Goal: Transaction & Acquisition: Purchase product/service

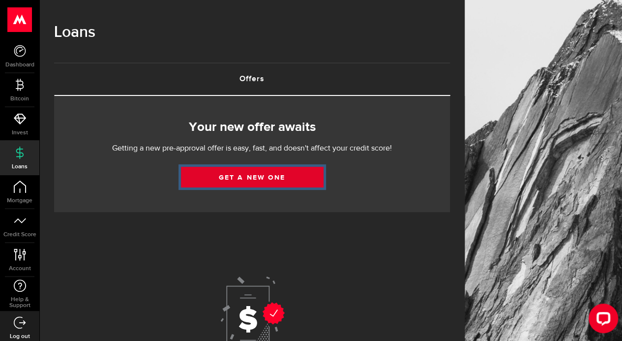
click at [264, 180] on link "Get a new one" at bounding box center [252, 177] width 143 height 21
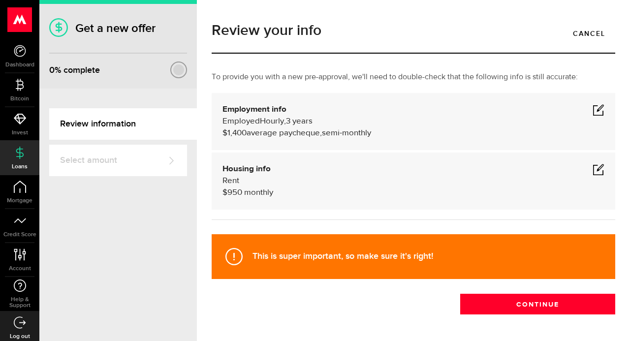
click at [594, 111] on span at bounding box center [598, 110] width 12 height 12
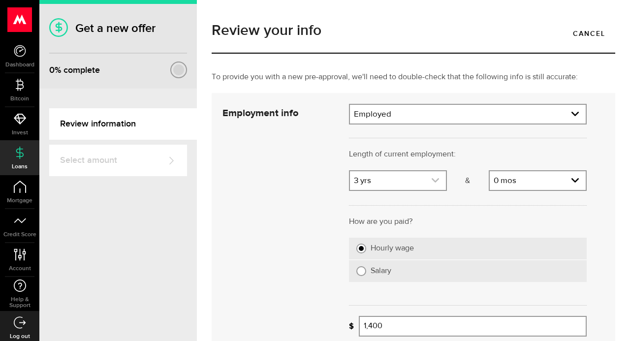
click at [435, 180] on link "expand select" at bounding box center [398, 180] width 96 height 19
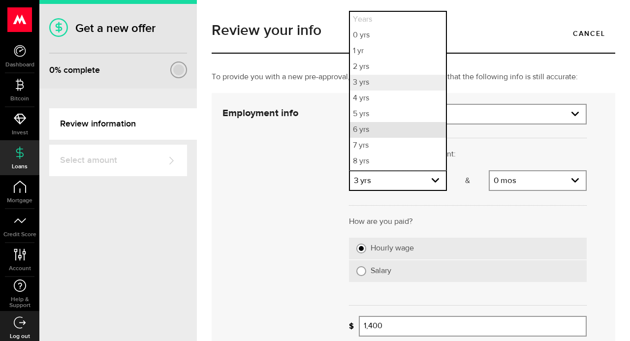
click at [365, 133] on li "6 yrs" at bounding box center [398, 130] width 96 height 16
select select "6"
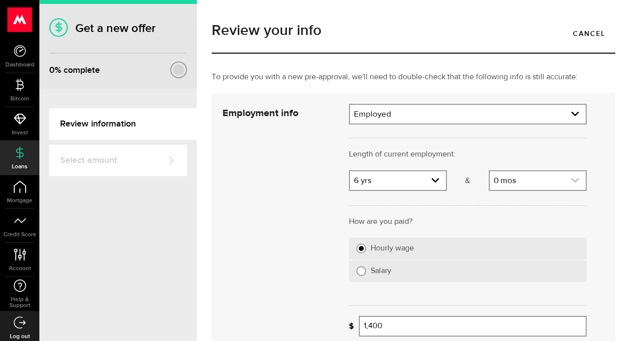
click at [571, 182] on use "expand select" at bounding box center [574, 180] width 7 height 4
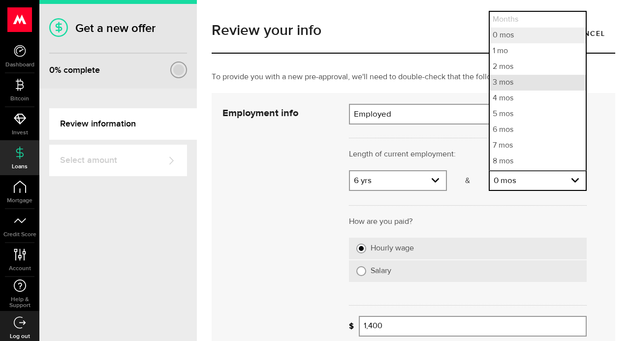
click at [495, 85] on li "3 mos" at bounding box center [537, 83] width 96 height 16
select select "3"
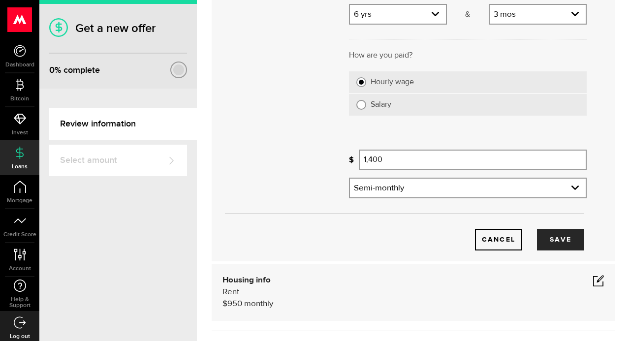
scroll to position [167, 0]
click at [391, 157] on input "1,400" at bounding box center [473, 159] width 228 height 21
click at [562, 245] on button "Save" at bounding box center [560, 239] width 47 height 22
type input "1,600"
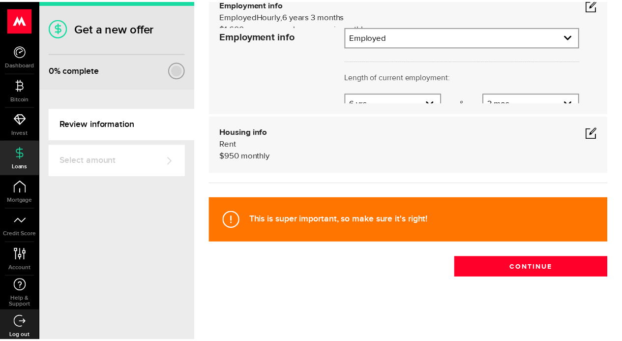
scroll to position [36, 0]
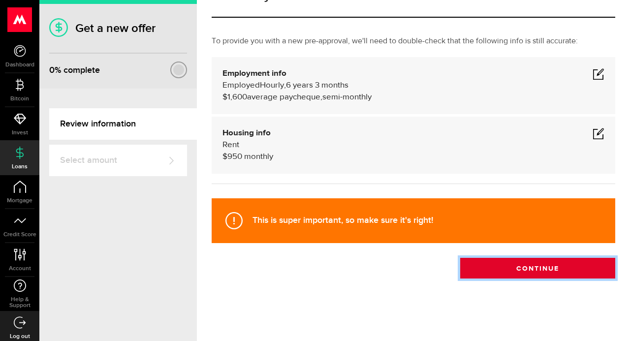
click at [558, 274] on button "Continue" at bounding box center [537, 268] width 155 height 21
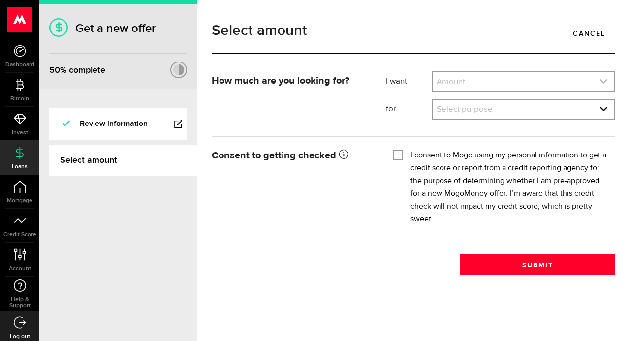
click at [599, 82] on link "expand select" at bounding box center [523, 81] width 182 height 19
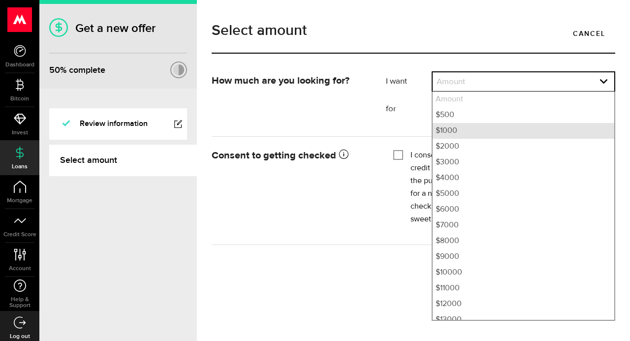
click at [448, 133] on li "$1000" at bounding box center [523, 131] width 182 height 16
select select "1000"
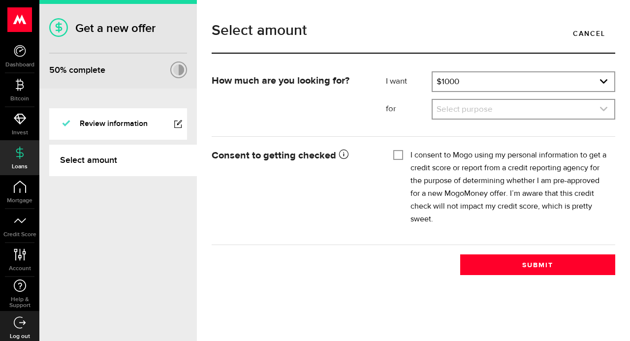
click at [598, 109] on link "expand select" at bounding box center [523, 109] width 182 height 19
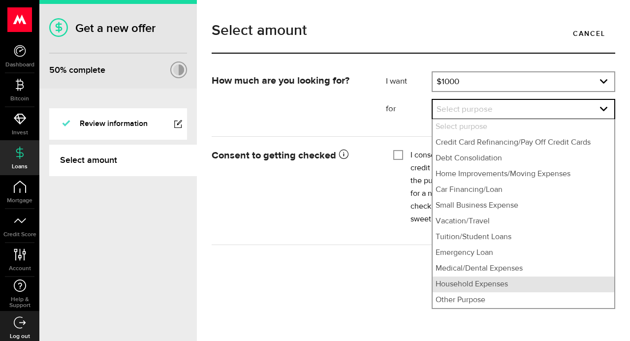
click at [482, 287] on li "Household Expenses" at bounding box center [523, 284] width 182 height 16
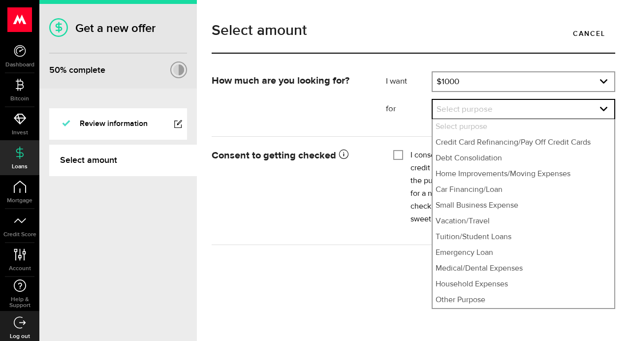
select select "Household Expenses"
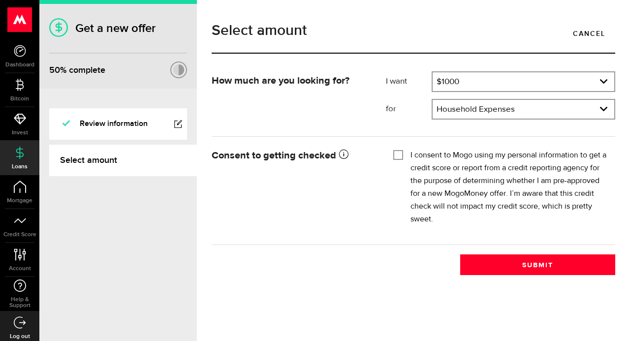
click at [397, 157] on input "I consent to Mogo using my personal information to get a credit score or report…" at bounding box center [398, 154] width 10 height 10
checkbox input "true"
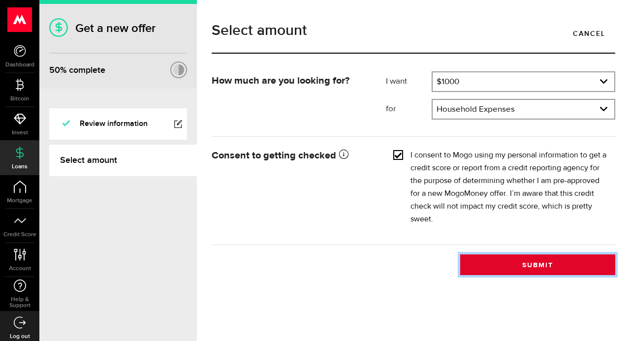
click at [539, 269] on button "Submit" at bounding box center [537, 264] width 155 height 21
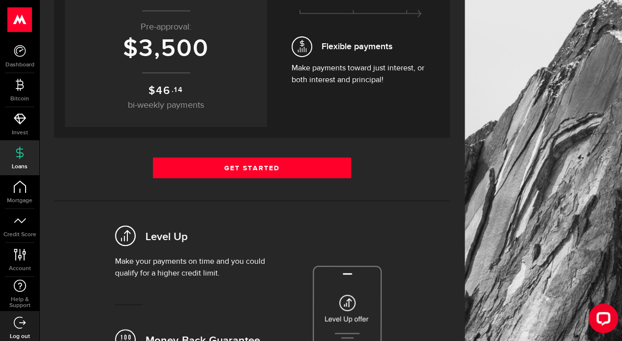
scroll to position [182, 0]
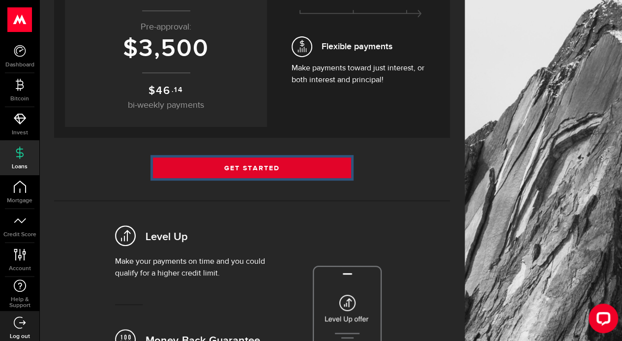
click at [260, 175] on link "Get Started" at bounding box center [252, 167] width 198 height 21
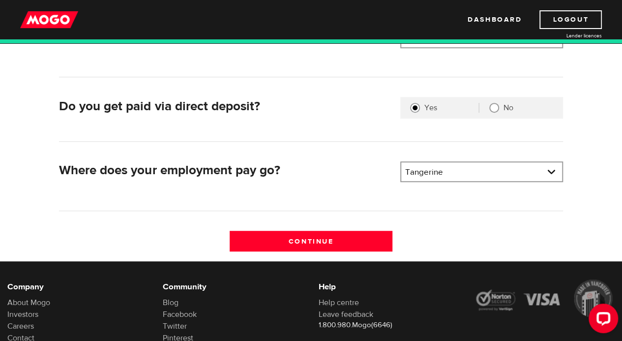
scroll to position [248, 0]
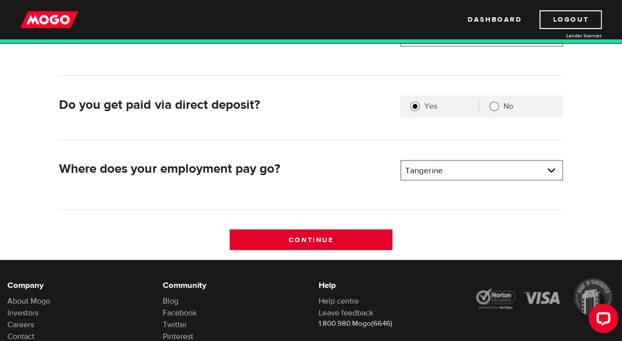
click at [327, 238] on input "Continue" at bounding box center [311, 239] width 163 height 21
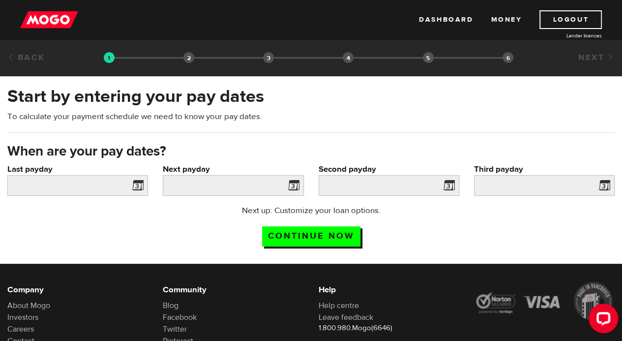
click at [140, 190] on span at bounding box center [135, 187] width 15 height 16
click at [44, 183] on input "Last payday" at bounding box center [77, 185] width 141 height 21
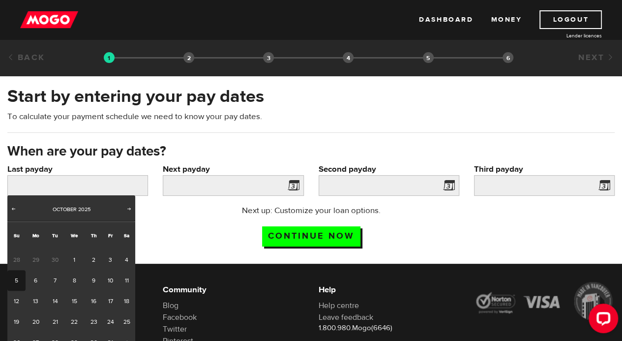
click at [110, 259] on link "3" at bounding box center [110, 259] width 15 height 21
type input "[DATE]"
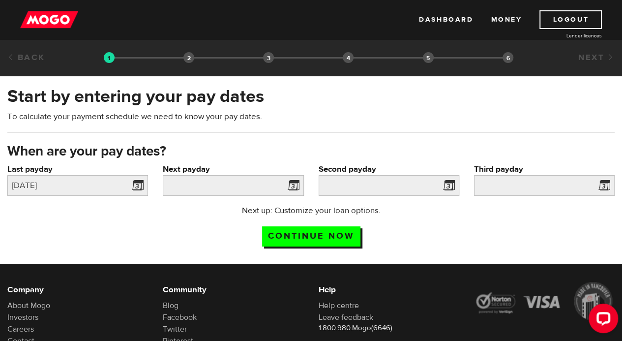
click at [293, 190] on span at bounding box center [291, 187] width 15 height 16
click at [289, 185] on span at bounding box center [291, 187] width 15 height 16
click at [238, 188] on input "Next payday" at bounding box center [233, 185] width 141 height 21
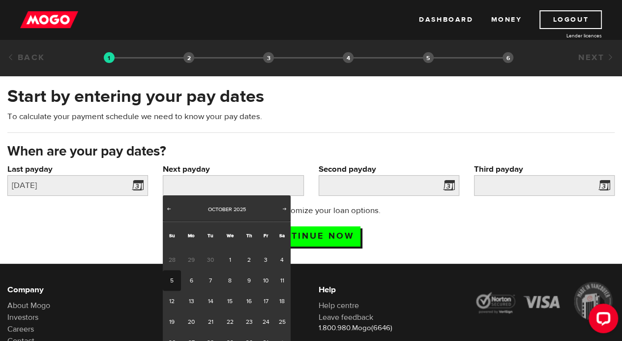
click at [193, 324] on link "20" at bounding box center [191, 321] width 20 height 21
type input "2025/10/20"
type input "2025/11/4"
type input "2025/11/19"
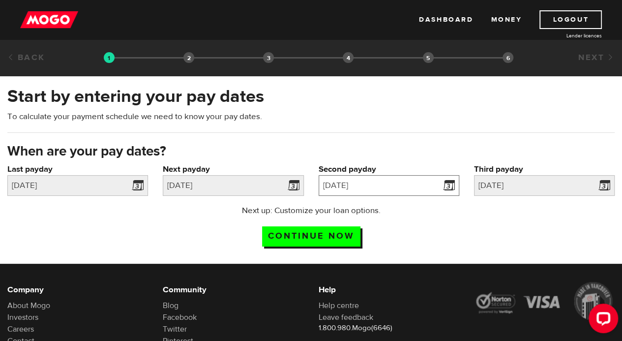
click at [425, 188] on input "2025/11/4" at bounding box center [389, 185] width 141 height 21
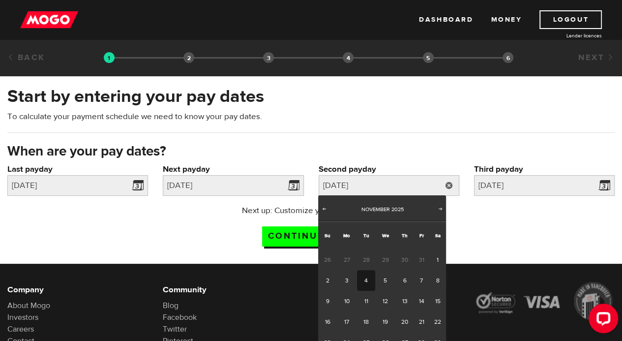
click at [385, 280] on link "5" at bounding box center [385, 280] width 20 height 21
type input "2025/11/05"
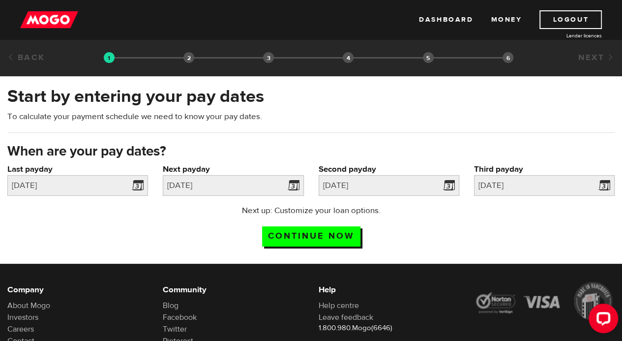
click at [0, 0] on link at bounding box center [0, 0] width 0 height 0
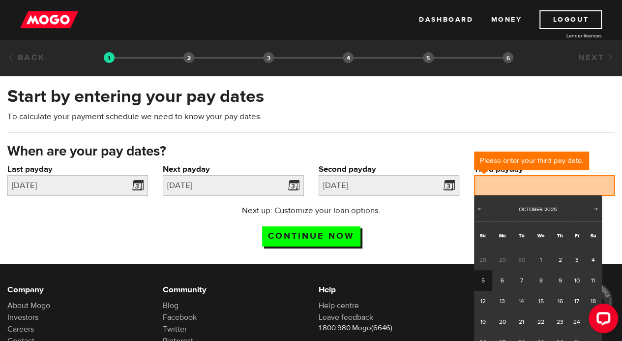
click at [598, 214] on link "Next" at bounding box center [596, 210] width 10 height 10
click at [560, 322] on link "20" at bounding box center [560, 321] width 18 height 21
type input "2025/11/20"
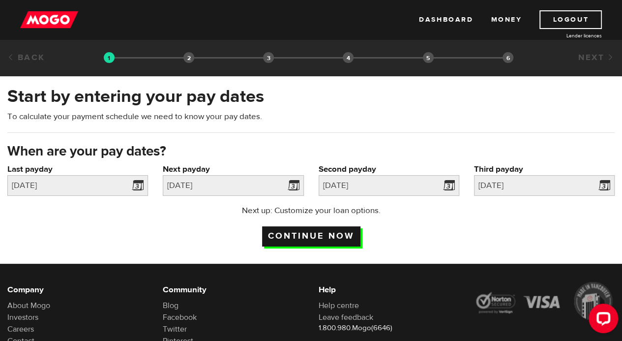
click at [321, 236] on input "Continue now" at bounding box center [311, 236] width 98 height 20
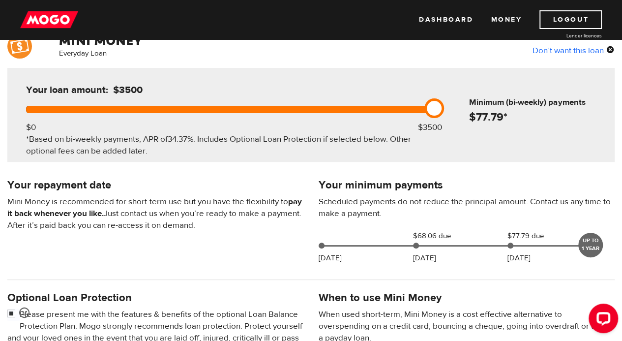
scroll to position [87, 0]
click at [308, 109] on div at bounding box center [228, 109] width 404 height 7
click at [273, 108] on div at bounding box center [164, 109] width 277 height 7
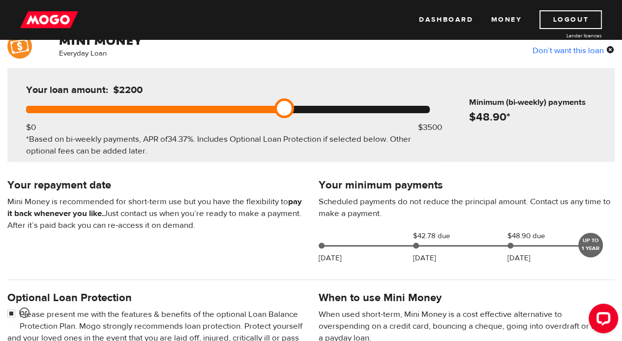
click at [252, 109] on div at bounding box center [228, 109] width 404 height 7
click at [182, 109] on div at bounding box center [228, 109] width 404 height 7
click at [198, 112] on link at bounding box center [192, 108] width 20 height 20
click at [200, 111] on link at bounding box center [192, 108] width 20 height 20
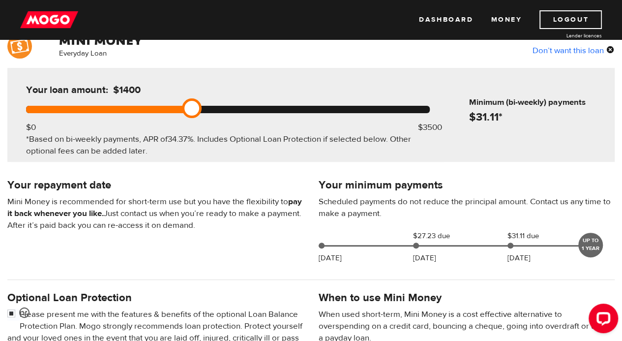
click at [213, 110] on div at bounding box center [228, 109] width 404 height 7
click at [195, 109] on div at bounding box center [228, 109] width 404 height 7
click at [200, 111] on link at bounding box center [192, 108] width 20 height 20
click at [196, 111] on link at bounding box center [192, 108] width 20 height 20
click at [199, 109] on link at bounding box center [192, 108] width 20 height 20
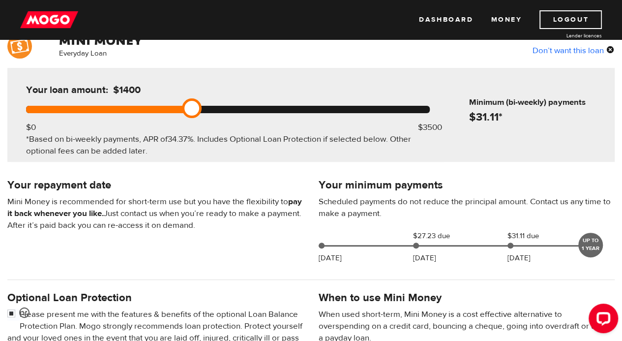
click at [199, 111] on link at bounding box center [192, 108] width 20 height 20
click at [200, 112] on link at bounding box center [192, 108] width 20 height 20
click at [200, 110] on link at bounding box center [192, 108] width 20 height 20
click at [201, 110] on link at bounding box center [192, 108] width 20 height 20
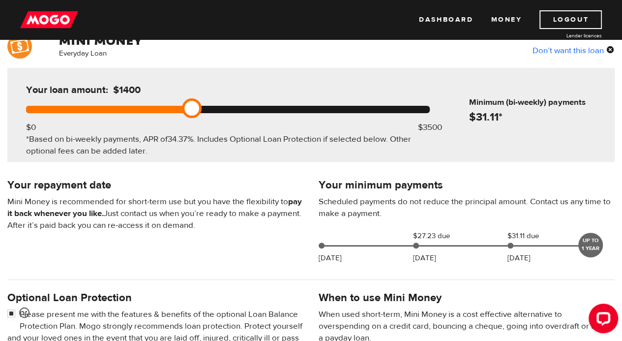
click at [212, 108] on div at bounding box center [228, 109] width 404 height 7
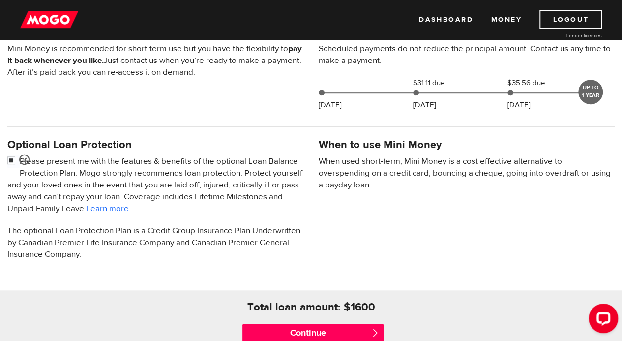
scroll to position [243, 0]
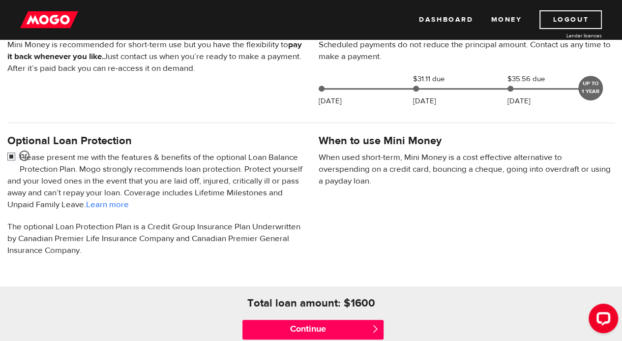
click at [11, 154] on input "checkbox" at bounding box center [13, 158] width 12 height 12
checkbox input "false"
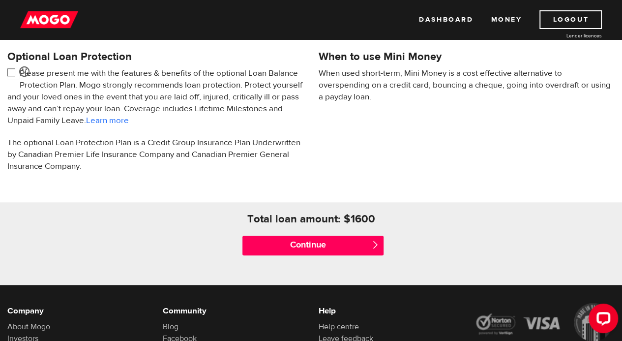
scroll to position [330, 0]
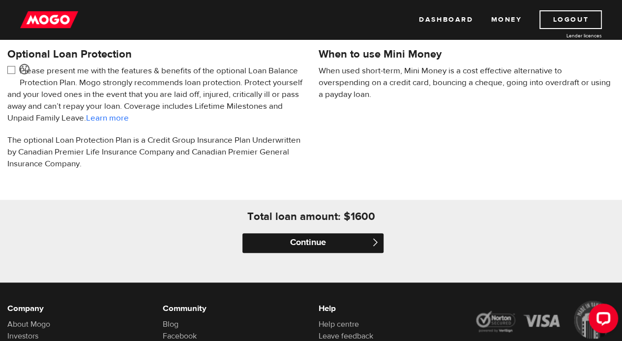
click at [334, 242] on input "Continue" at bounding box center [313, 243] width 141 height 20
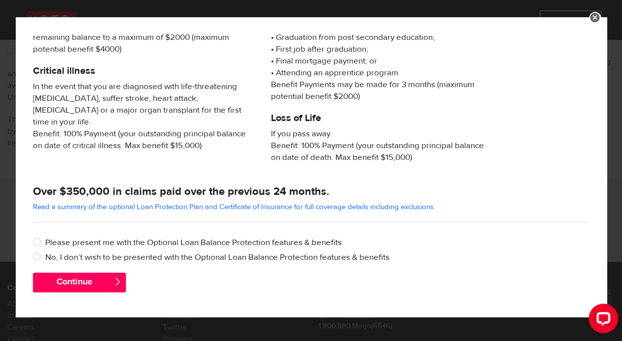
scroll to position [354, 0]
click at [43, 258] on input "No, I don’t wish to be presented with the Optional Loan Balance Protection feat…" at bounding box center [39, 257] width 12 height 12
radio input "true"
click at [89, 284] on button "Continue" at bounding box center [79, 283] width 93 height 20
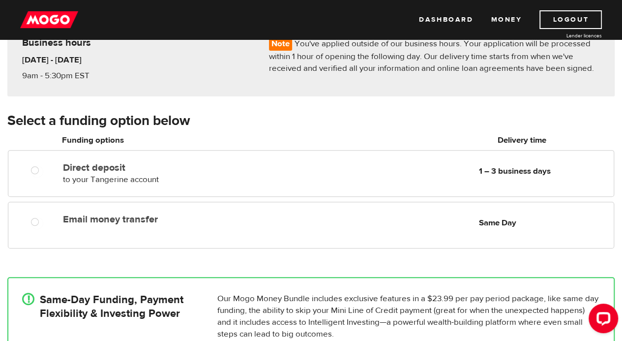
scroll to position [99, 0]
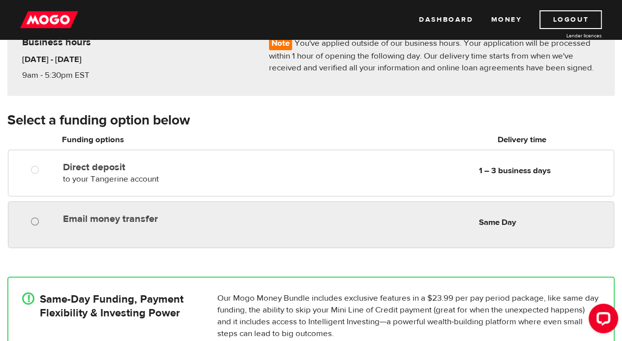
click at [44, 222] on label at bounding box center [44, 222] width 2 height 12
click at [43, 222] on input "Email money transfer" at bounding box center [37, 222] width 12 height 12
radio input "true"
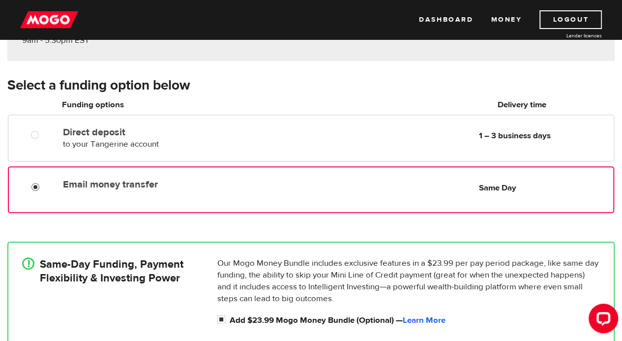
scroll to position [131, 0]
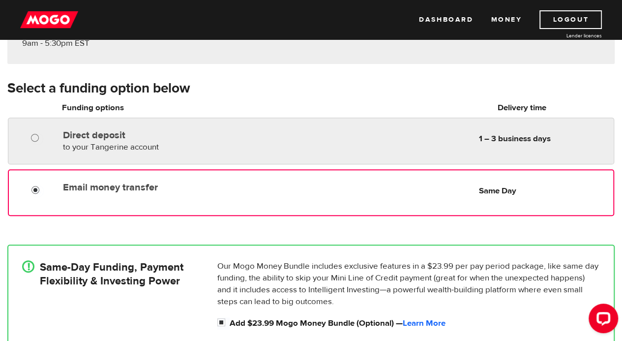
click at [32, 137] on input "Direct deposit" at bounding box center [37, 139] width 12 height 12
radio input "true"
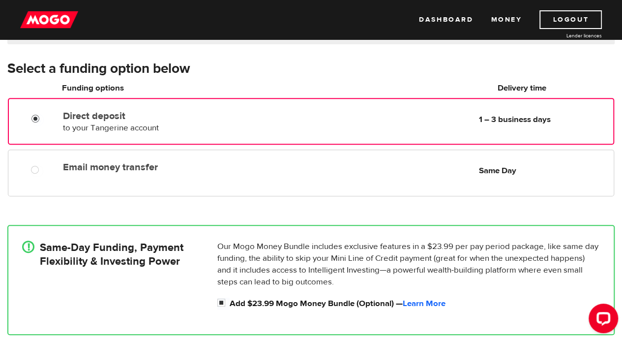
scroll to position [140, 0]
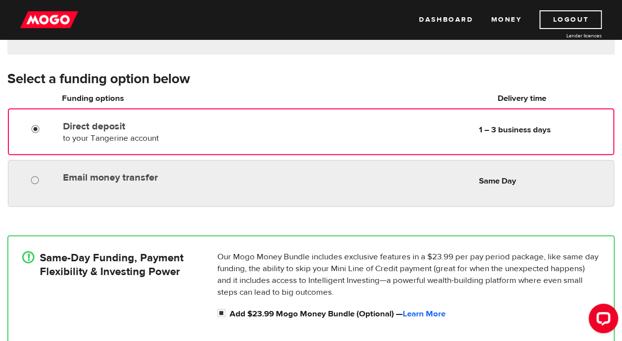
click at [34, 179] on input "Email money transfer" at bounding box center [37, 181] width 12 height 12
radio input "true"
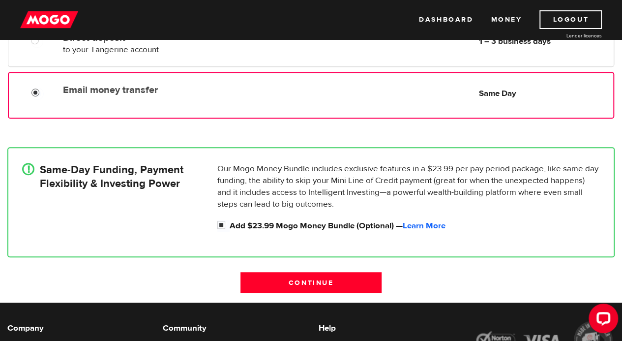
scroll to position [234, 0]
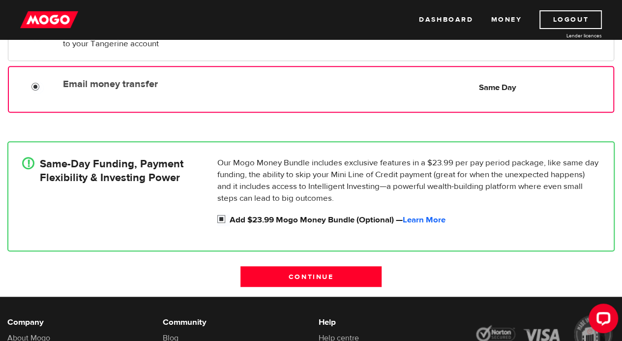
click at [221, 218] on input "Add $23.99 Mogo Money Bundle (Optional) — Learn More" at bounding box center [223, 220] width 12 height 12
checkbox input "false"
radio input "false"
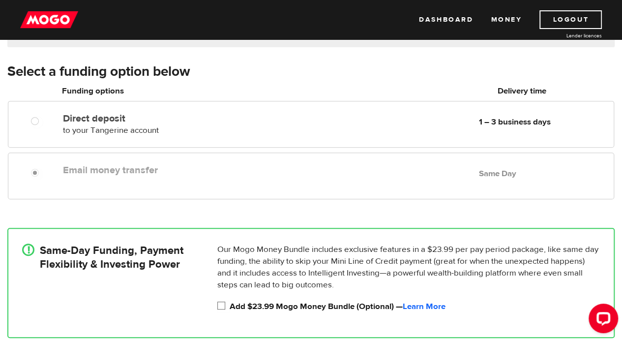
scroll to position [149, 0]
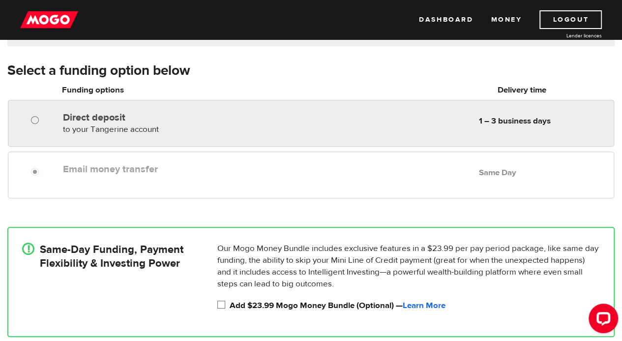
click at [43, 120] on div at bounding box center [38, 121] width 14 height 12
radio input "true"
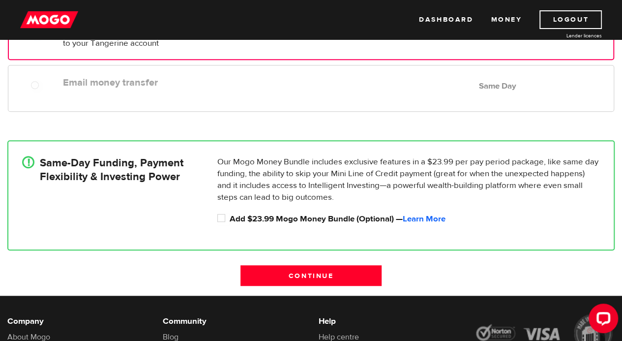
scroll to position [242, 0]
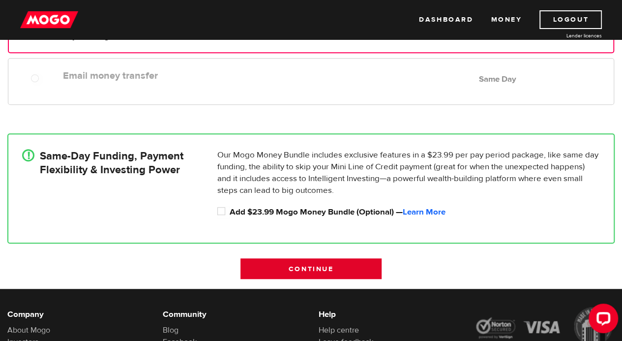
click at [317, 273] on input "Continue" at bounding box center [311, 268] width 141 height 21
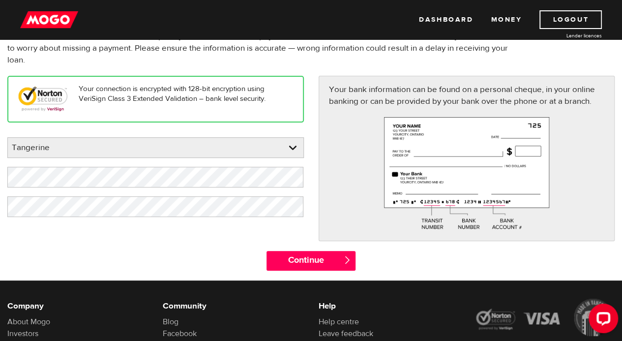
scroll to position [91, 0]
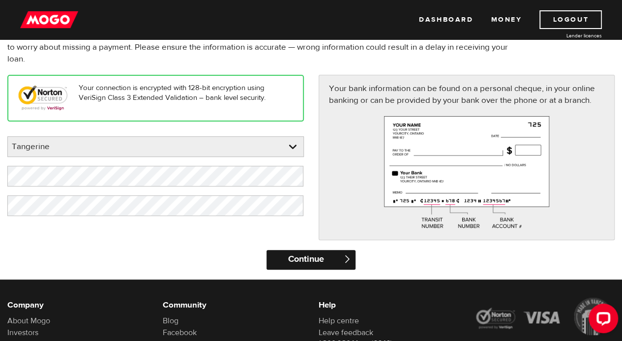
click at [326, 259] on input "Continue" at bounding box center [311, 260] width 89 height 20
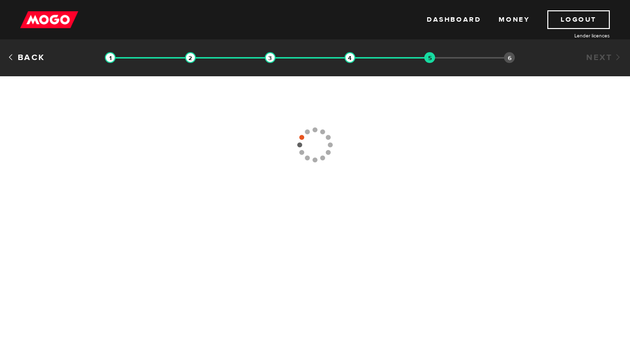
type input "[PHONE_NUMBER]"
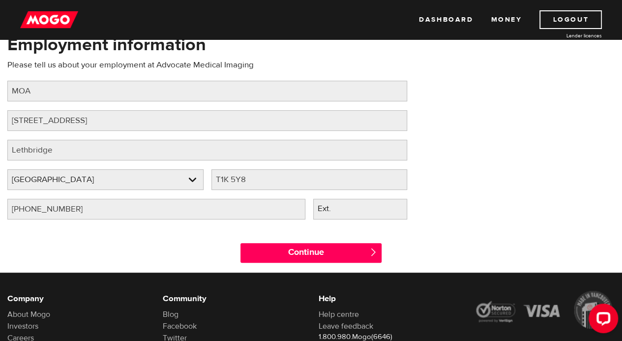
scroll to position [93, 0]
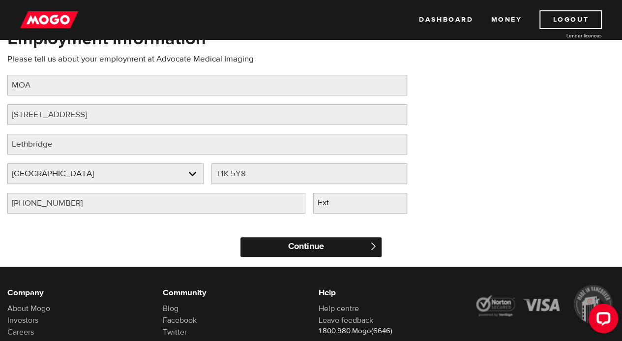
click at [333, 252] on input "Continue" at bounding box center [311, 247] width 141 height 20
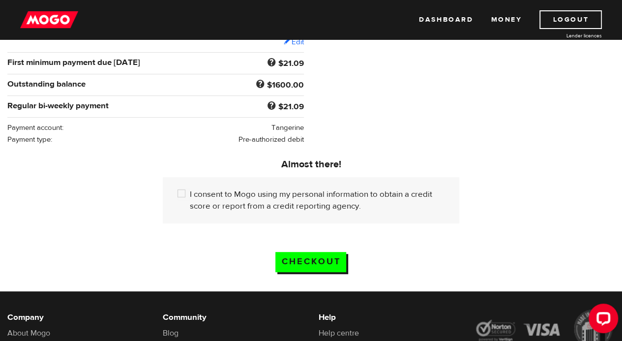
scroll to position [191, 0]
click at [192, 196] on label "I consent to Mogo using my personal information to obtain a credit score or rep…" at bounding box center [317, 200] width 255 height 24
click at [190, 196] on input "I consent to Mogo using my personal information to obtain a credit score or rep…" at bounding box center [184, 194] width 12 height 12
checkbox input "true"
click at [320, 261] on input "Checkout" at bounding box center [310, 262] width 71 height 20
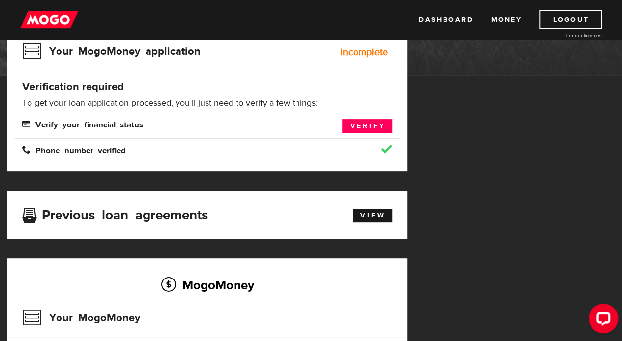
scroll to position [112, 0]
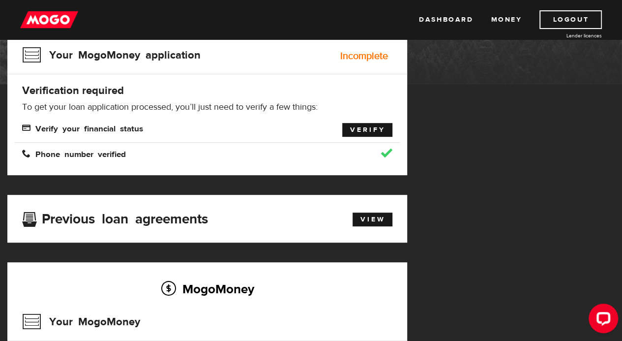
click at [377, 129] on link "Verify" at bounding box center [367, 130] width 50 height 14
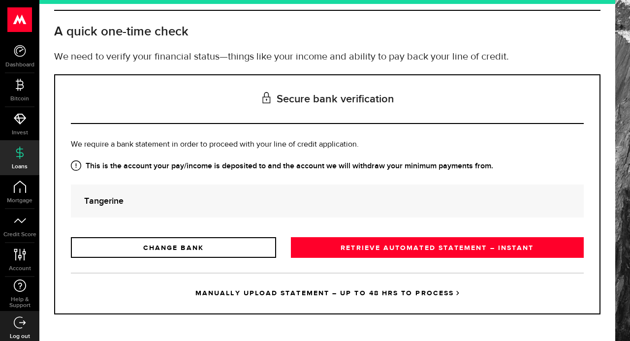
scroll to position [46, 0]
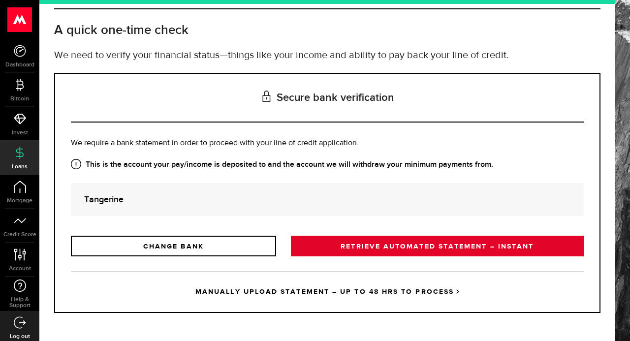
click at [429, 243] on link "RETRIEVE AUTOMATED STATEMENT – INSTANT" at bounding box center [437, 246] width 293 height 21
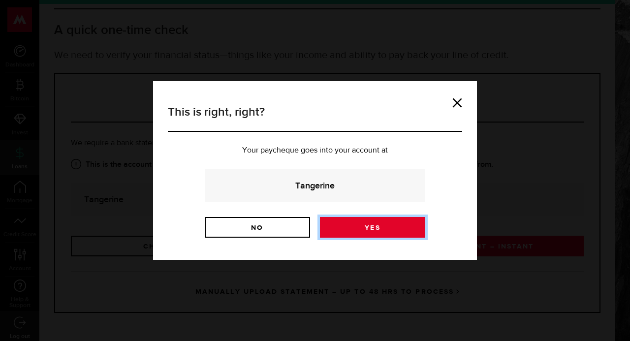
click at [403, 226] on link "Yes" at bounding box center [372, 227] width 105 height 21
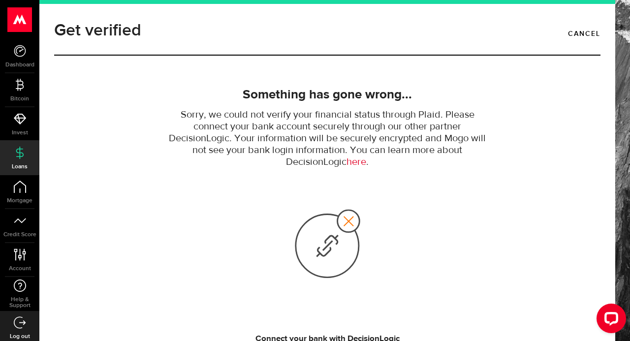
click at [357, 166] on link "here" at bounding box center [356, 162] width 20 height 10
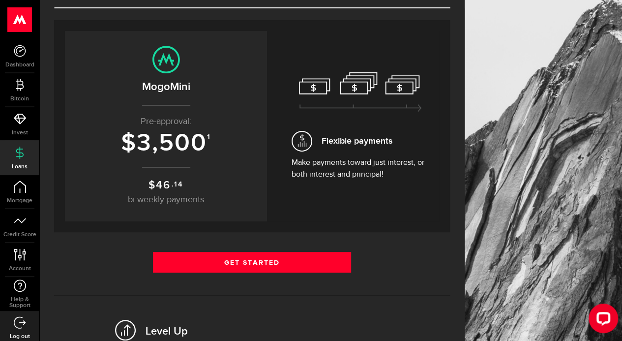
scroll to position [87, 0]
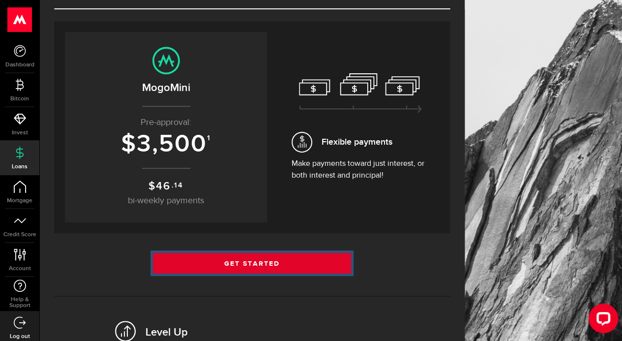
click at [270, 269] on link "Get Started" at bounding box center [252, 263] width 198 height 21
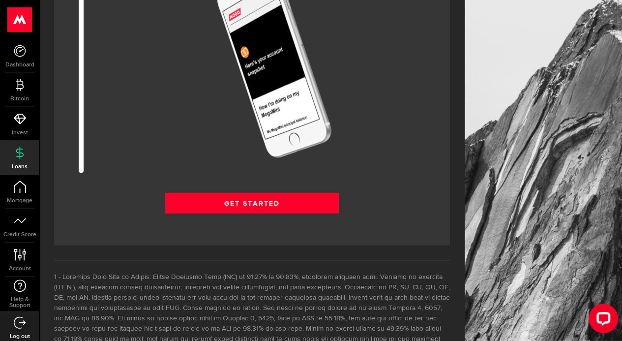
scroll to position [1278, 0]
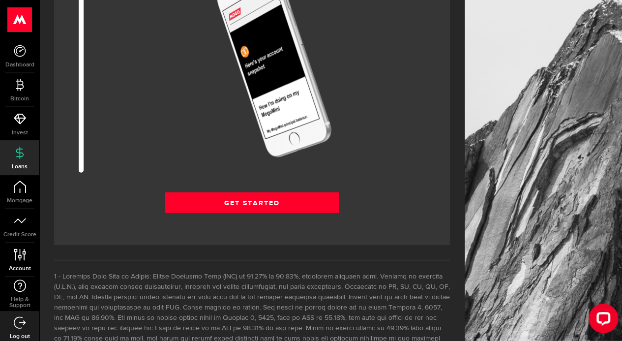
click at [16, 261] on link "Account Compte" at bounding box center [19, 259] width 39 height 33
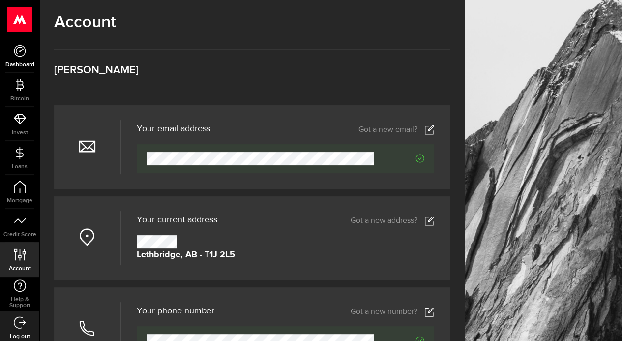
click at [22, 52] on icon at bounding box center [20, 51] width 12 height 12
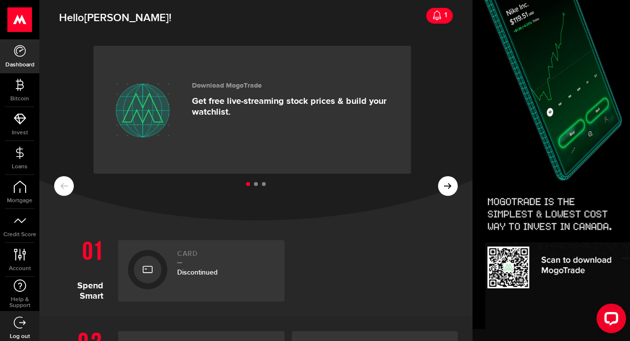
click at [433, 18] on icon at bounding box center [437, 15] width 10 height 10
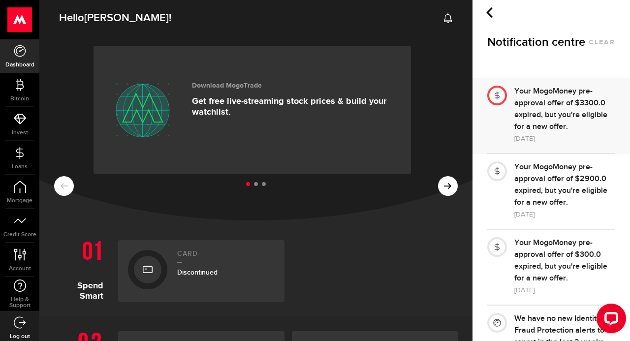
click at [560, 121] on div "Your MogoMoney pre-approval offer of $3300.0 expired, but you're eligible for a…" at bounding box center [564, 109] width 101 height 47
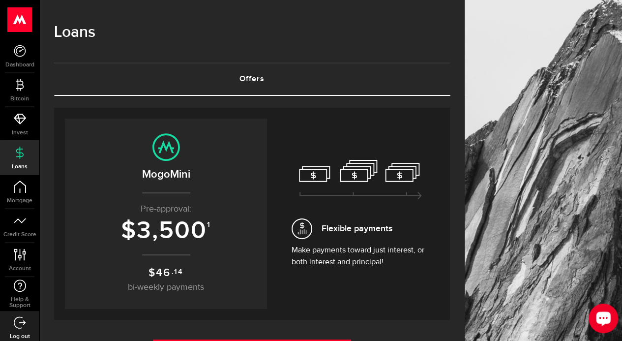
click at [602, 313] on div "Open LiveChat chat widget" at bounding box center [603, 317] width 17 height 17
click at [18, 295] on link "Help & Support" at bounding box center [19, 294] width 39 height 34
click at [18, 253] on icon at bounding box center [19, 254] width 13 height 12
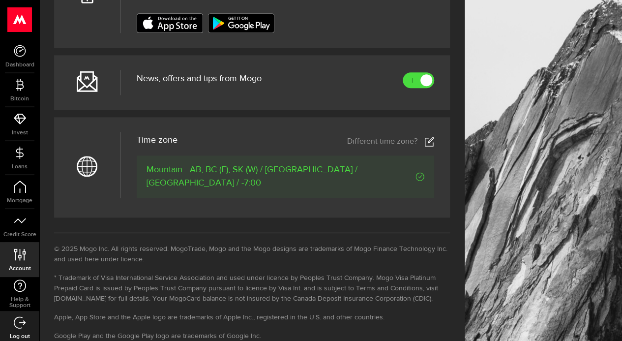
scroll to position [493, 0]
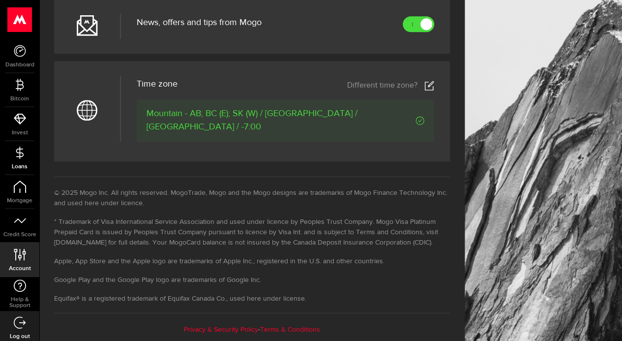
click at [23, 166] on span "Loans" at bounding box center [19, 167] width 39 height 6
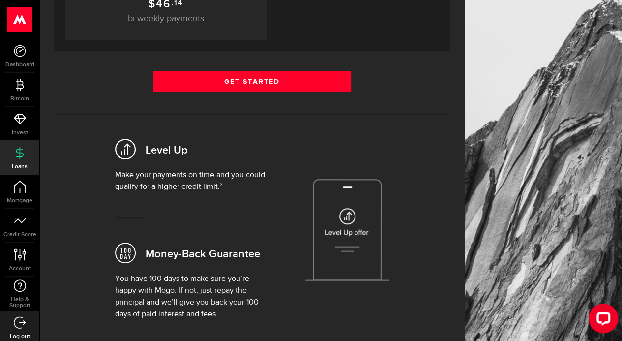
scroll to position [270, 0]
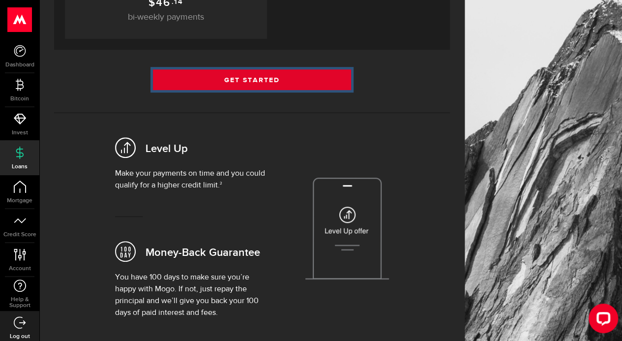
click at [234, 79] on link "Get Started" at bounding box center [252, 79] width 198 height 21
